Goal: Navigation & Orientation: Go to known website

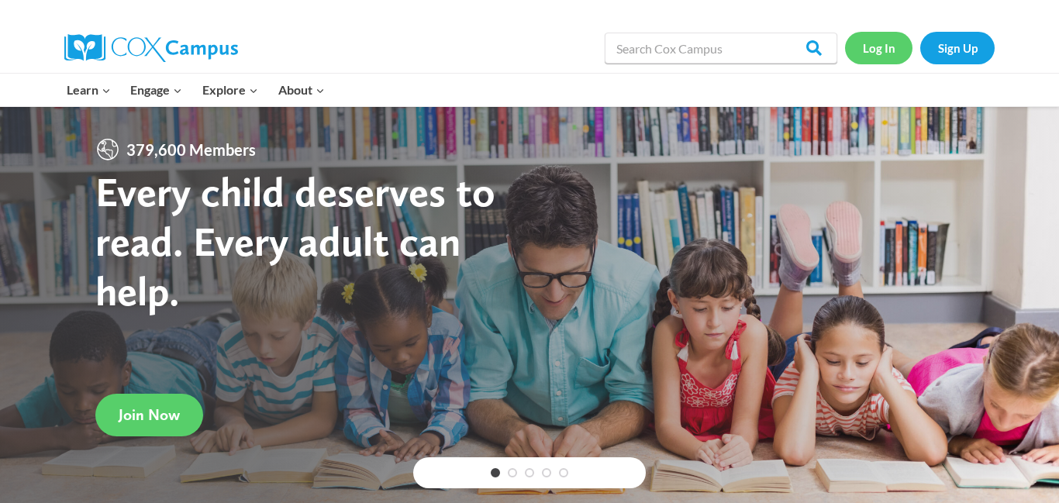
click at [868, 51] on link "Log In" at bounding box center [878, 48] width 67 height 32
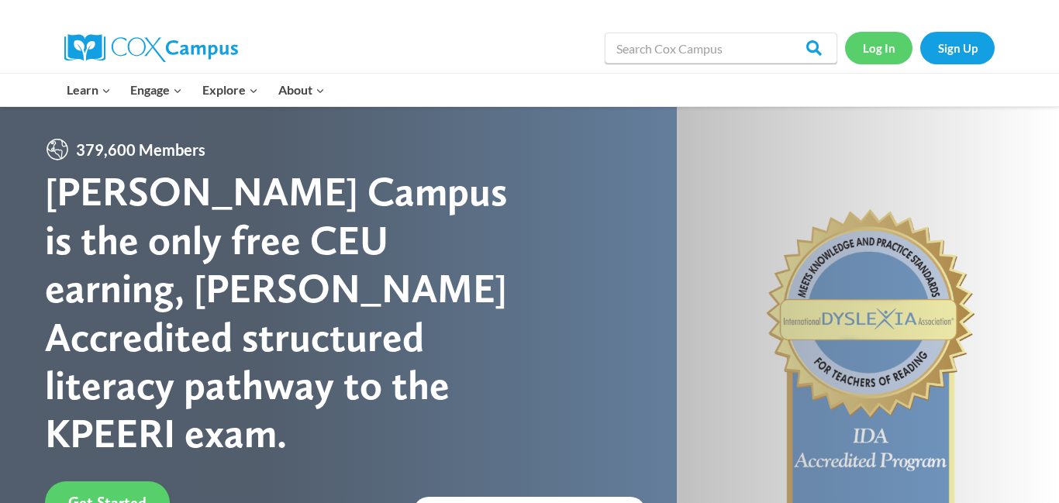
click at [875, 50] on link "Log In" at bounding box center [878, 48] width 67 height 32
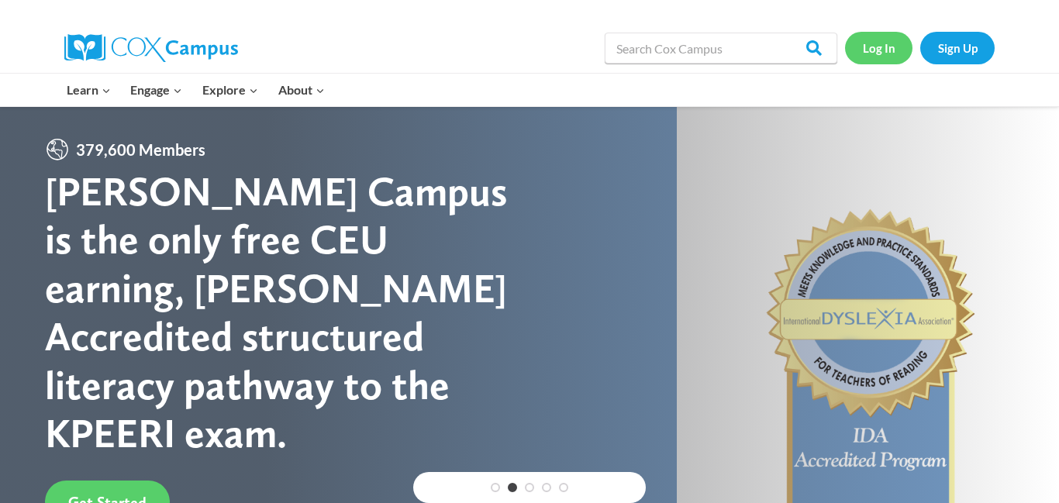
click at [866, 56] on link "Log In" at bounding box center [878, 48] width 67 height 32
